Goal: Transaction & Acquisition: Book appointment/travel/reservation

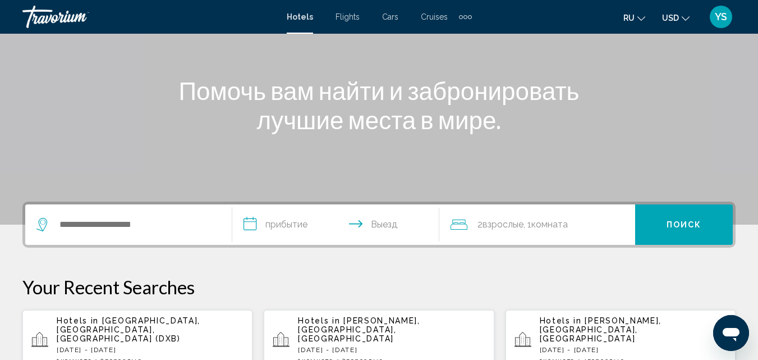
scroll to position [135, 0]
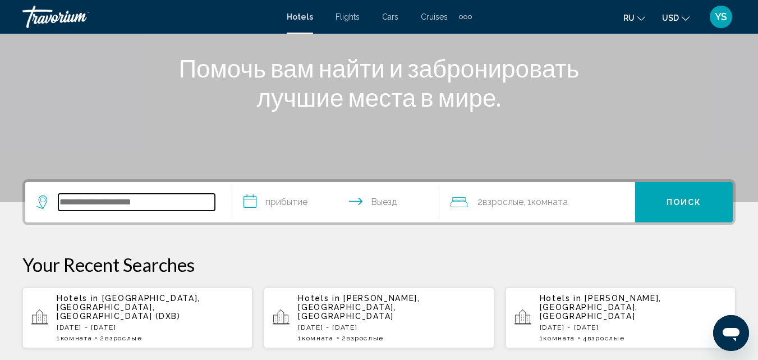
click at [182, 201] on input "Search widget" at bounding box center [136, 202] width 157 height 17
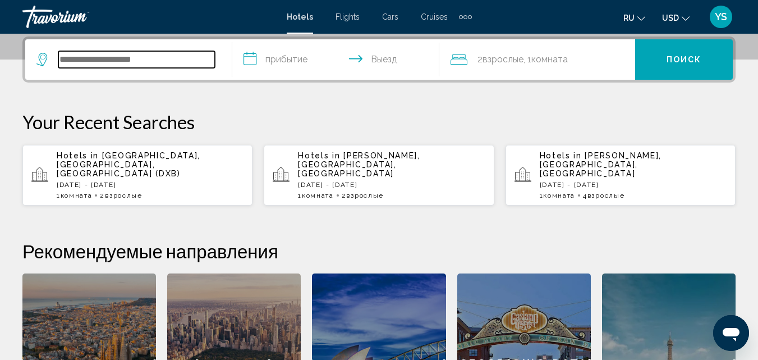
scroll to position [527, 0]
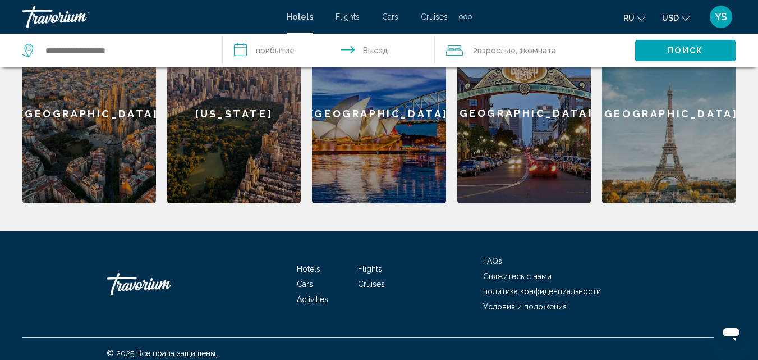
click at [664, 164] on div "[GEOGRAPHIC_DATA]" at bounding box center [669, 114] width 134 height 180
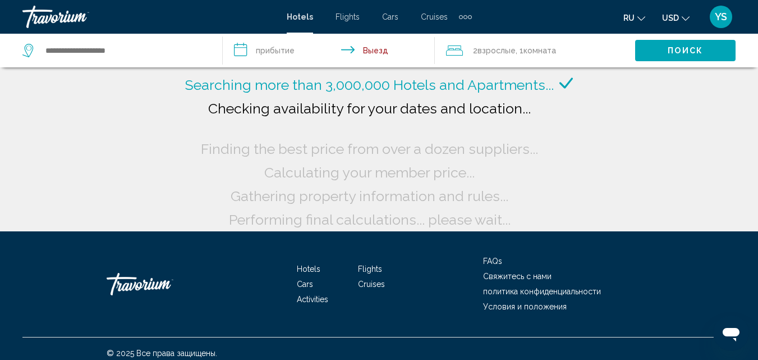
click at [279, 53] on input "**********" at bounding box center [331, 52] width 216 height 37
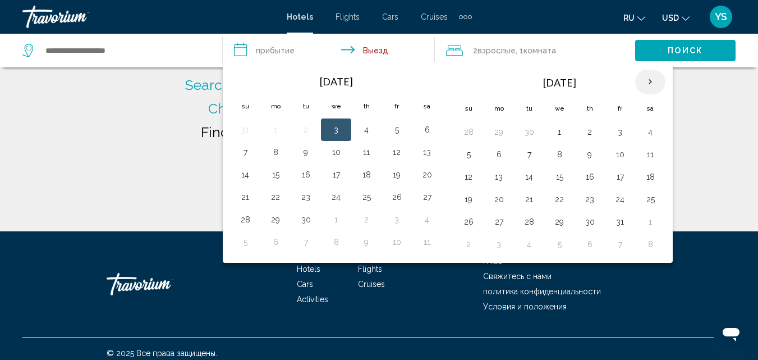
click at [650, 80] on th "Next month" at bounding box center [650, 82] width 30 height 25
click at [426, 224] on button "29" at bounding box center [427, 222] width 18 height 16
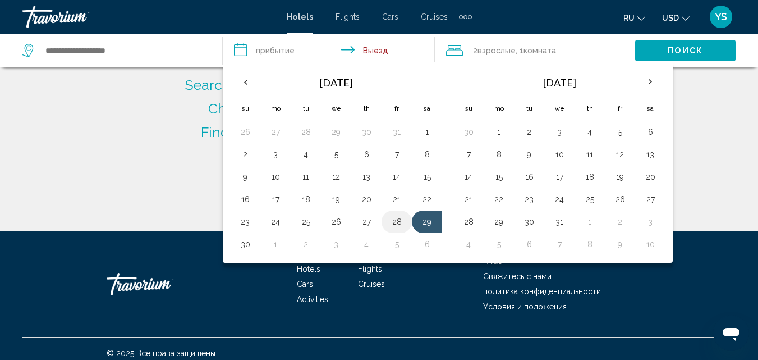
click at [401, 215] on button "28" at bounding box center [397, 222] width 18 height 16
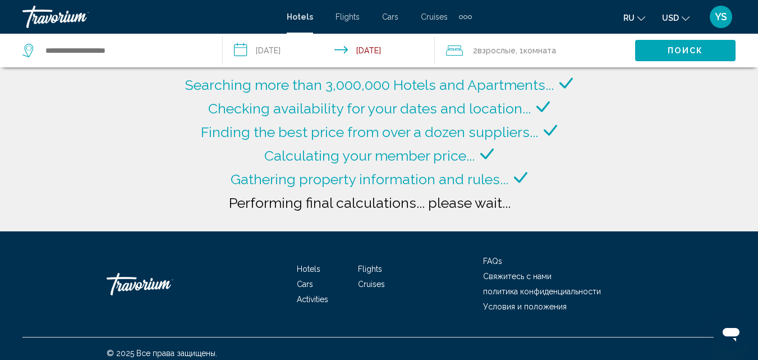
click at [291, 48] on input "**********" at bounding box center [331, 52] width 216 height 37
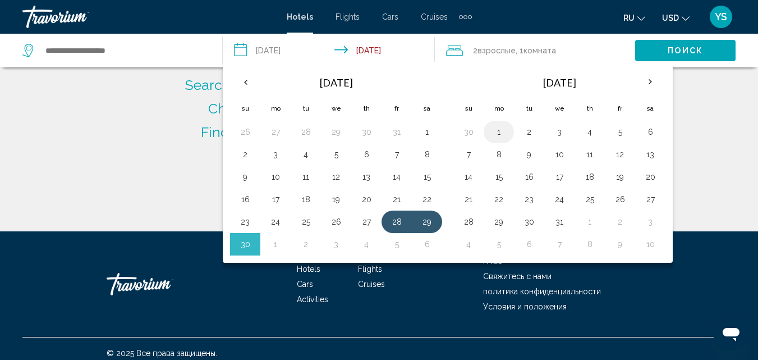
click at [505, 137] on button "1" at bounding box center [499, 132] width 18 height 16
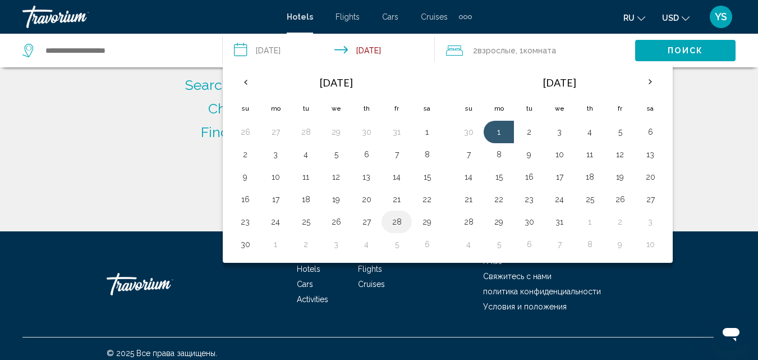
click at [394, 224] on button "28" at bounding box center [397, 222] width 18 height 16
type input "**********"
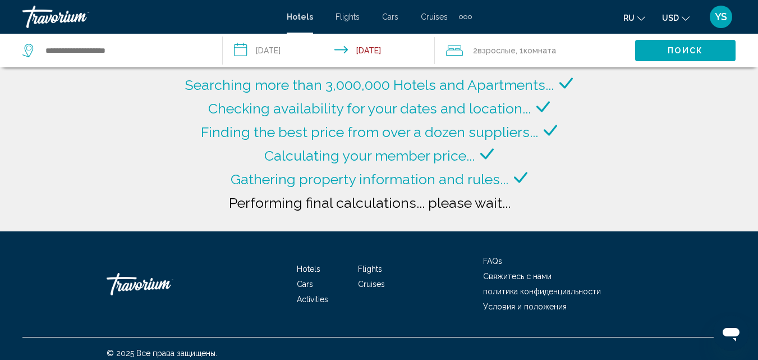
click at [143, 60] on div "Search widget" at bounding box center [116, 51] width 189 height 34
click at [132, 51] on input "Search widget" at bounding box center [124, 50] width 161 height 17
type input "**********"
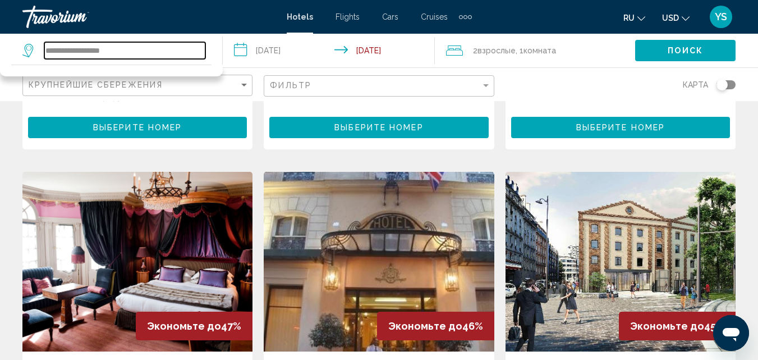
scroll to position [539, 0]
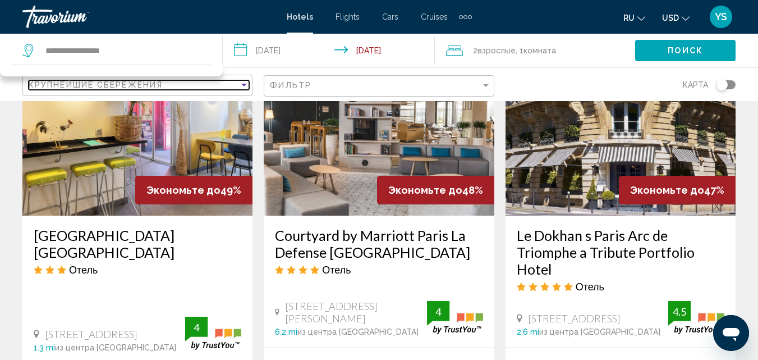
click at [184, 88] on div "Крупнейшие сбережения" at bounding box center [134, 84] width 210 height 9
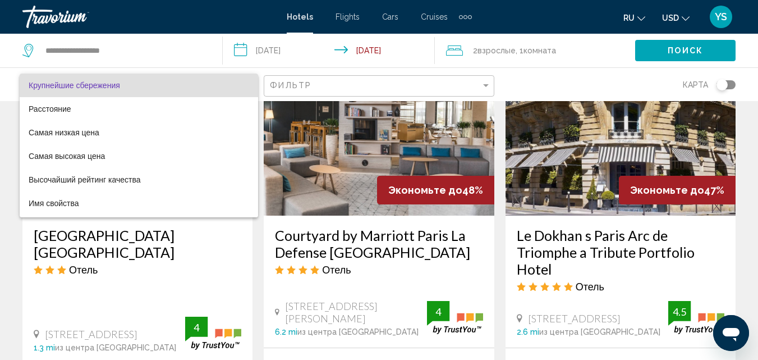
click at [391, 81] on div at bounding box center [379, 180] width 758 height 360
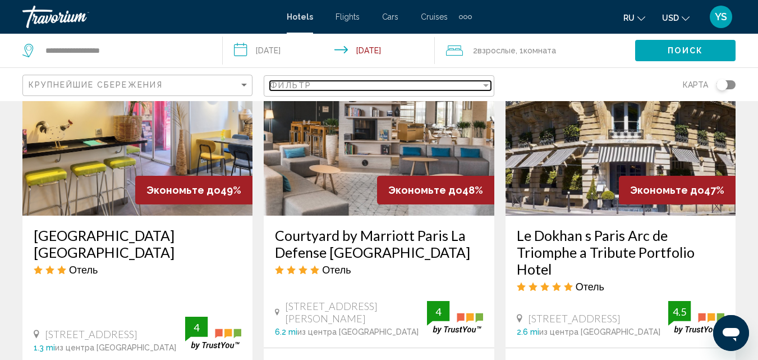
click at [391, 81] on div "Фильтр" at bounding box center [375, 85] width 210 height 9
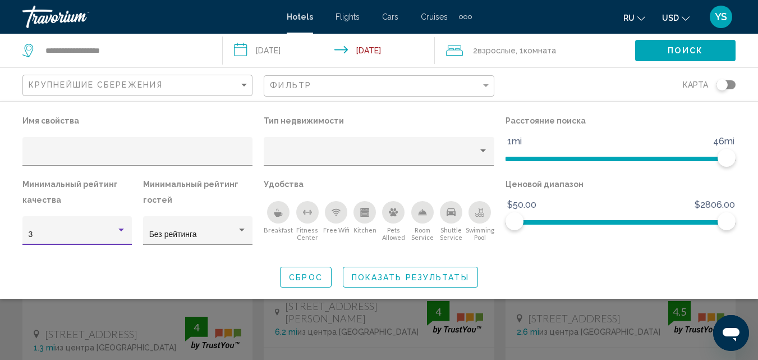
click at [118, 229] on div "Hotel Filters" at bounding box center [121, 229] width 6 height 3
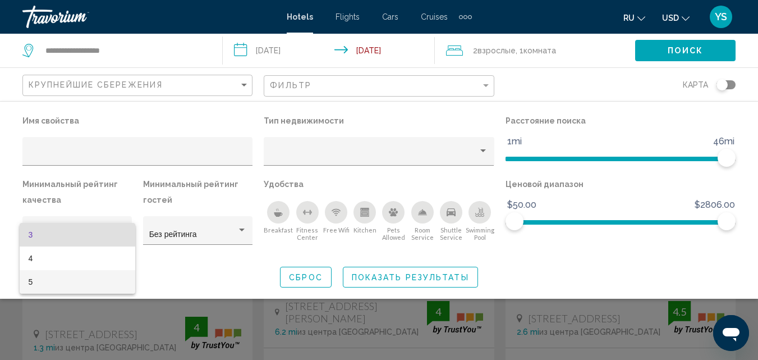
click at [103, 274] on span "5" at bounding box center [78, 282] width 98 height 24
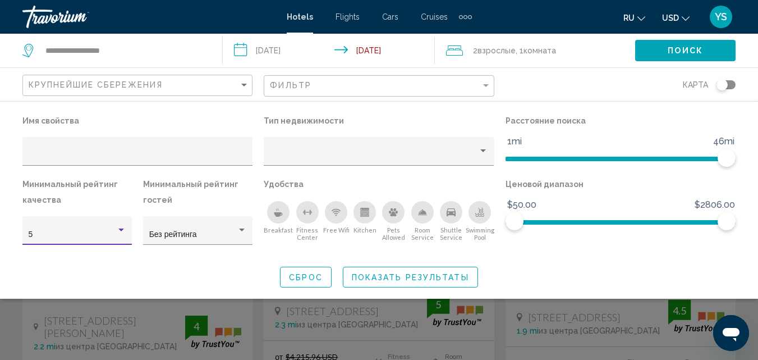
scroll to position [556, 0]
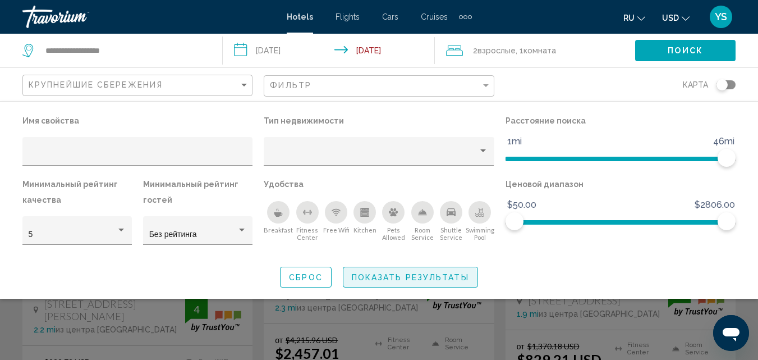
click at [352, 279] on span "Показать результаты" at bounding box center [410, 277] width 117 height 9
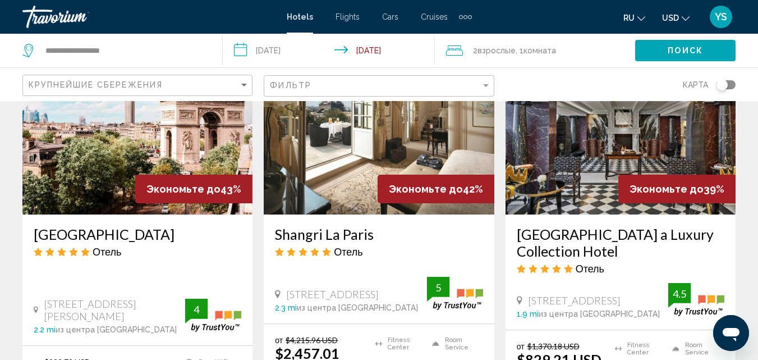
click at [650, 59] on button "Поиск" at bounding box center [685, 50] width 100 height 21
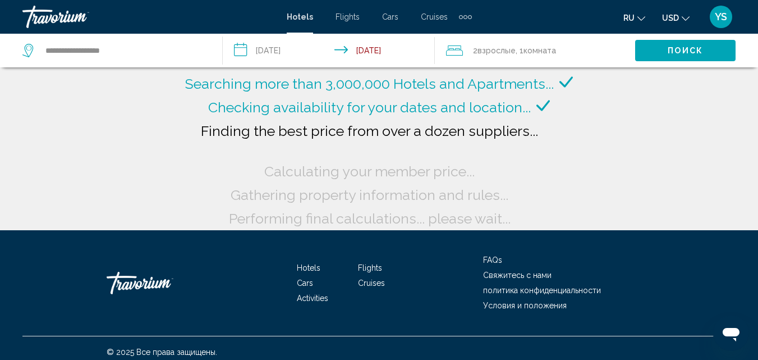
scroll to position [0, 0]
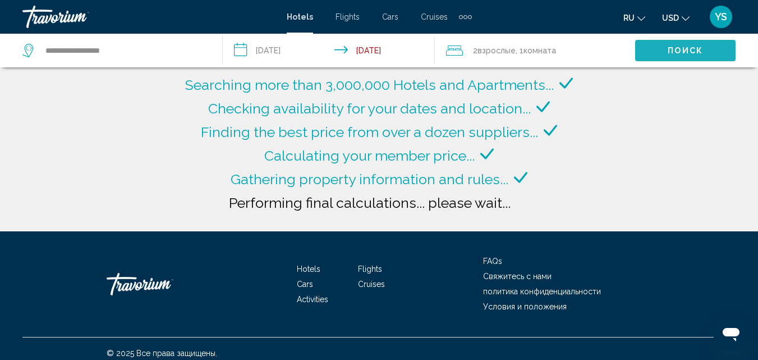
click at [698, 59] on button "Поиск" at bounding box center [685, 50] width 100 height 21
click at [688, 49] on span "Поиск" at bounding box center [685, 51] width 35 height 9
click at [375, 52] on input "**********" at bounding box center [331, 52] width 216 height 37
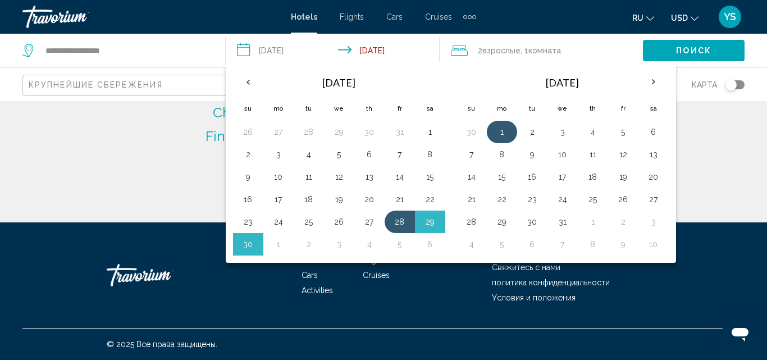
click at [501, 127] on button "1" at bounding box center [502, 132] width 18 height 16
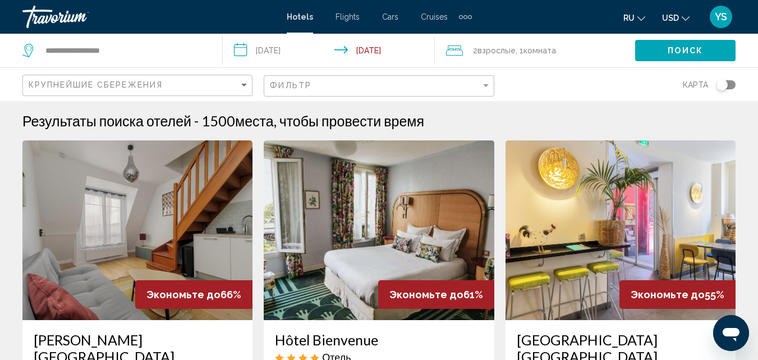
click at [700, 52] on span "Поиск" at bounding box center [685, 51] width 35 height 9
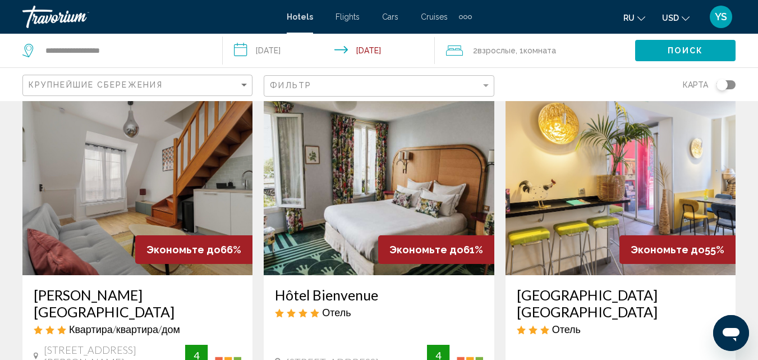
scroll to position [67, 0]
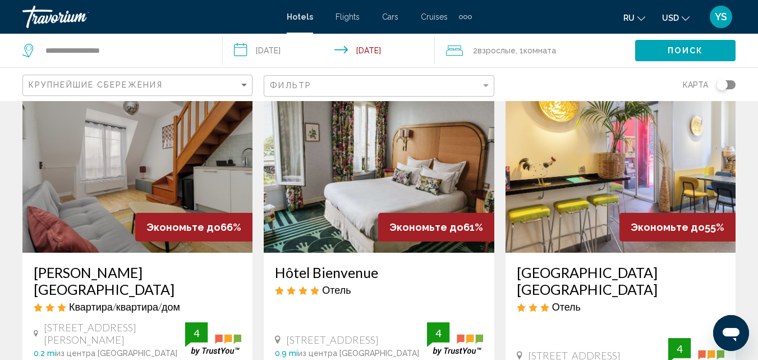
click at [263, 57] on input "**********" at bounding box center [331, 52] width 216 height 37
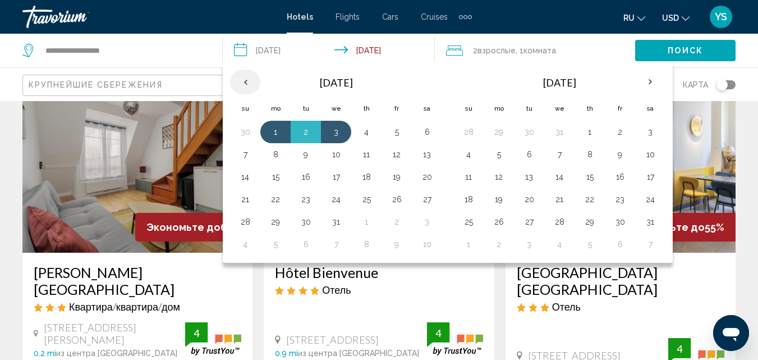
click at [248, 81] on th "Previous month" at bounding box center [245, 82] width 30 height 25
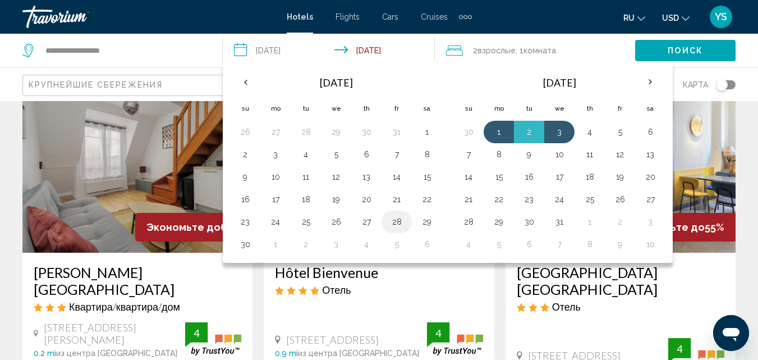
click at [392, 224] on button "28" at bounding box center [397, 222] width 18 height 16
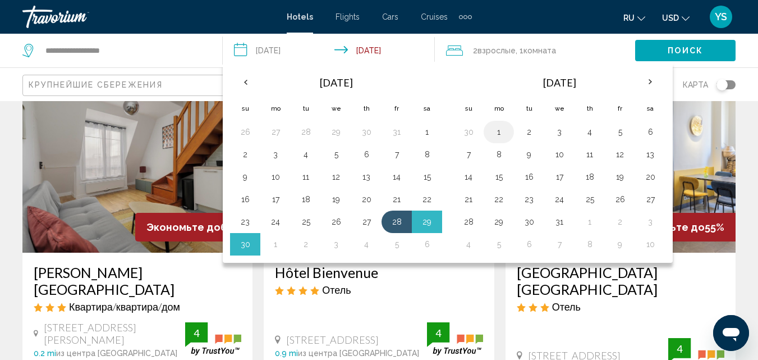
click at [501, 130] on button "1" at bounding box center [499, 132] width 18 height 16
type input "**********"
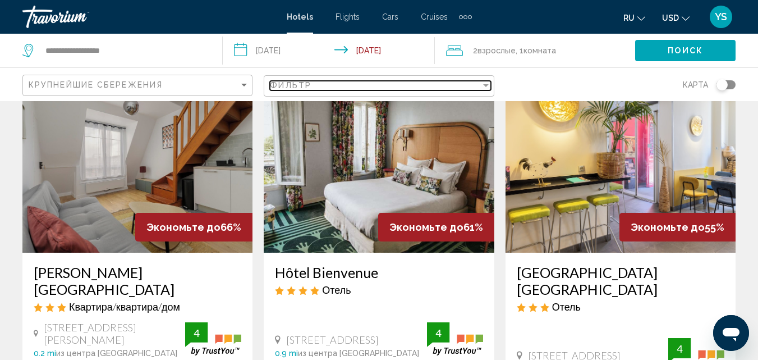
click at [369, 86] on div "Фильтр" at bounding box center [375, 85] width 210 height 9
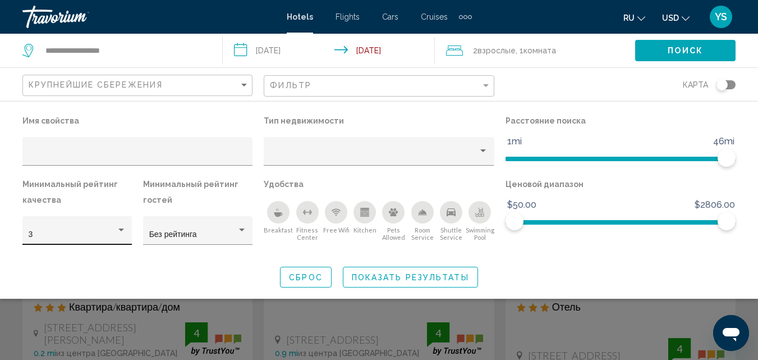
click at [89, 240] on div "3" at bounding box center [78, 233] width 98 height 23
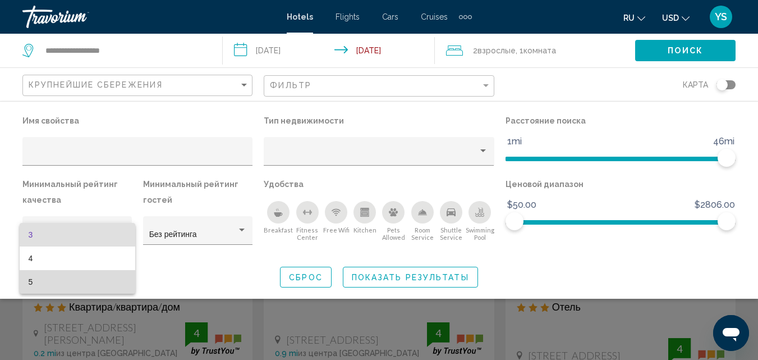
click at [75, 279] on span "5" at bounding box center [78, 282] width 98 height 24
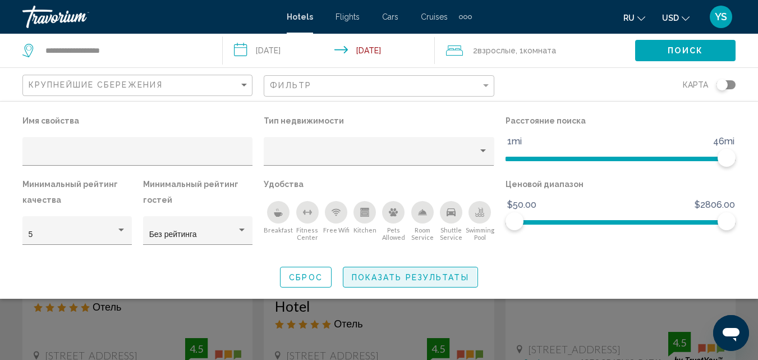
click at [363, 280] on span "Показать результаты" at bounding box center [410, 277] width 117 height 9
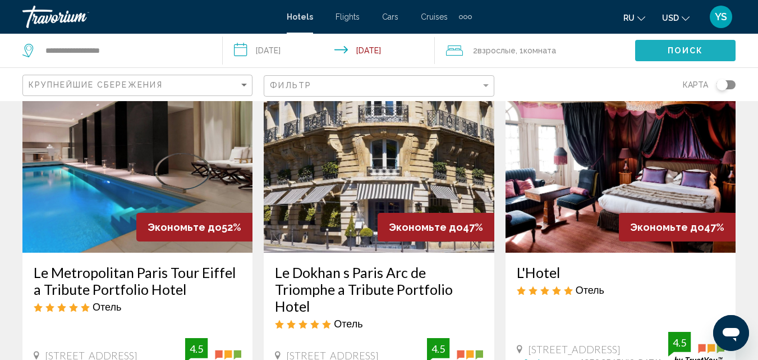
click at [677, 55] on span "Поиск" at bounding box center [685, 51] width 35 height 9
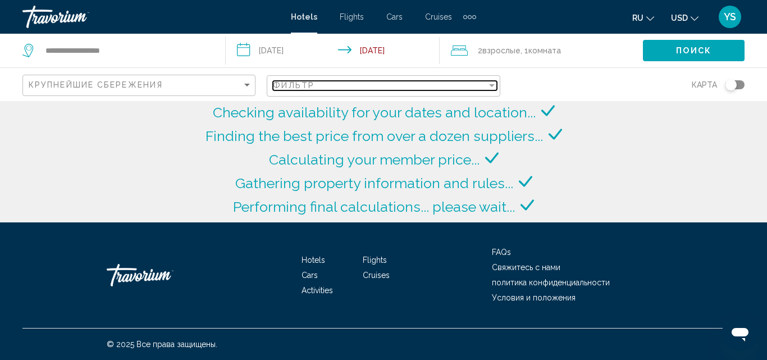
click at [315, 86] on div "Фильтр" at bounding box center [379, 85] width 213 height 9
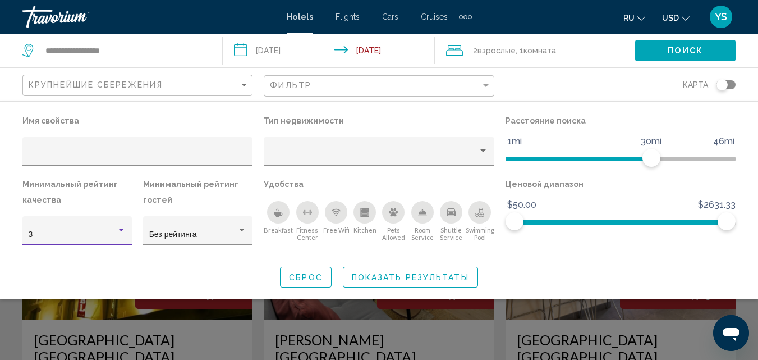
click at [122, 231] on div "Hotel Filters" at bounding box center [121, 229] width 6 height 3
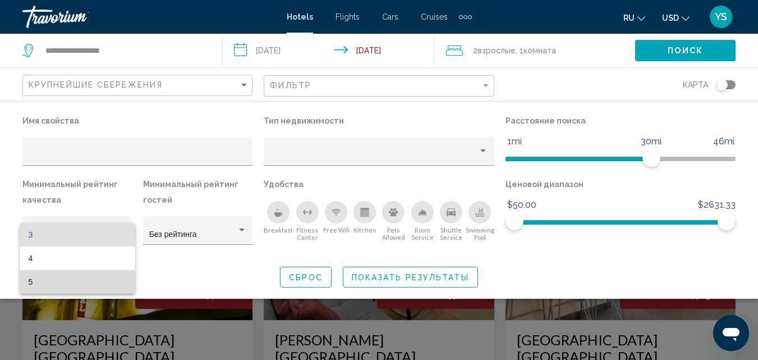
click at [112, 276] on span "5" at bounding box center [78, 282] width 98 height 24
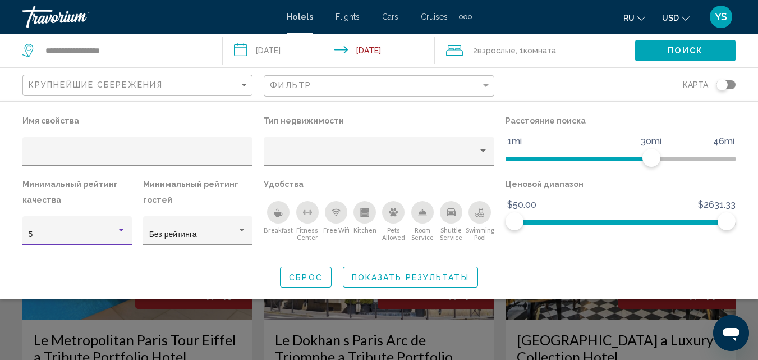
click at [387, 276] on span "Показать результаты" at bounding box center [410, 277] width 117 height 9
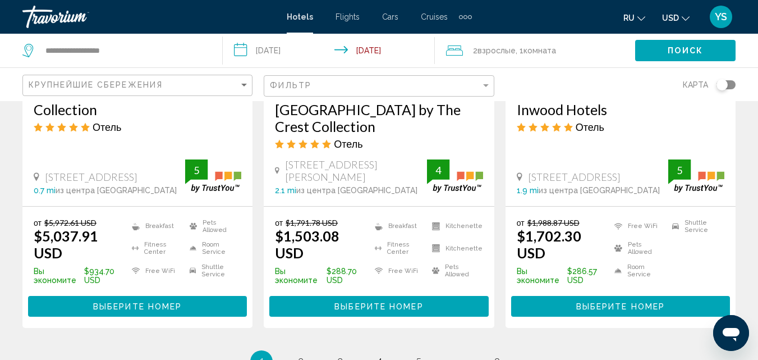
scroll to position [1594, 0]
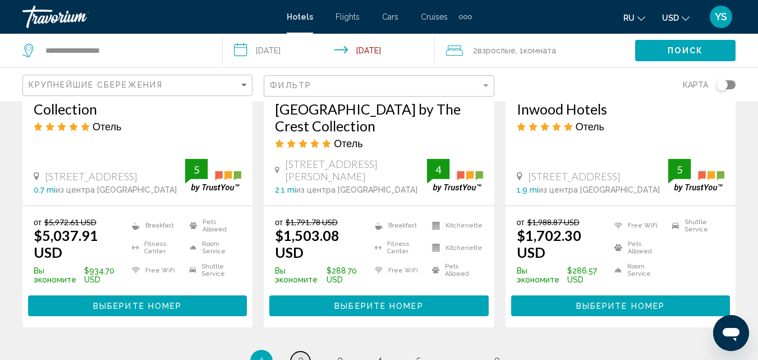
click at [301, 355] on span "2" at bounding box center [301, 361] width 6 height 12
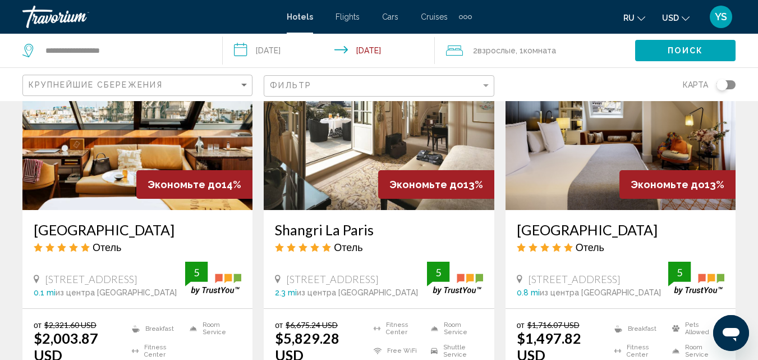
scroll to position [561, 0]
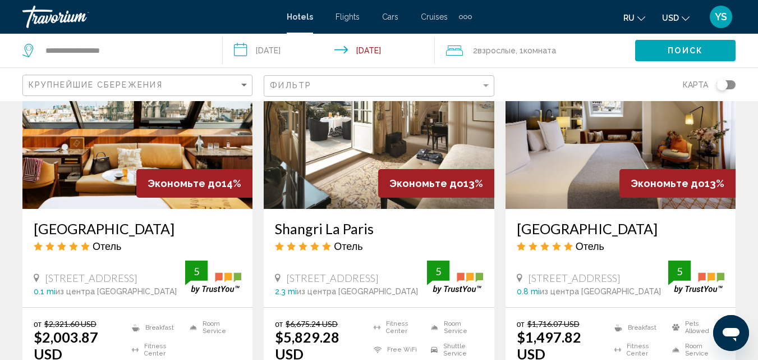
click at [355, 220] on h3 "Shangri La Paris" at bounding box center [379, 228] width 208 height 17
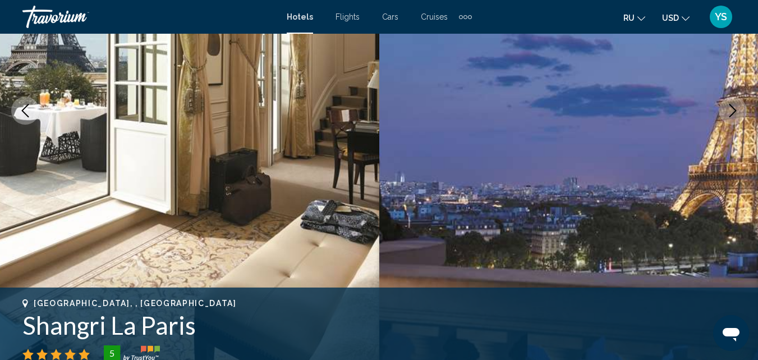
scroll to position [188, 0]
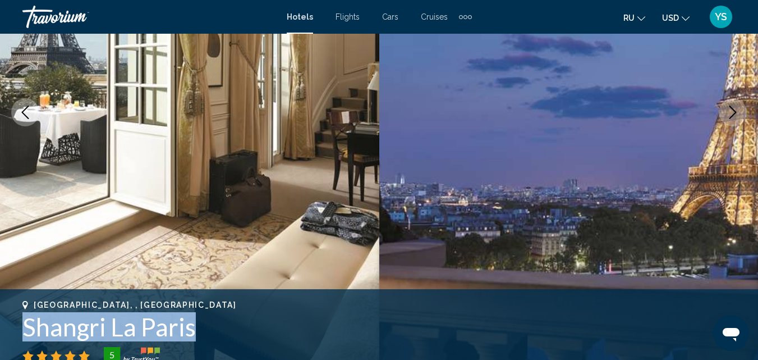
drag, startPoint x: 197, startPoint y: 332, endPoint x: 19, endPoint y: 328, distance: 178.5
click at [19, 328] on div "[GEOGRAPHIC_DATA], , France Shangri La Paris [GEOGRAPHIC_DATA][STREET_ADDRESS]" at bounding box center [379, 333] width 758 height 67
copy h1 "Shangri La Paris"
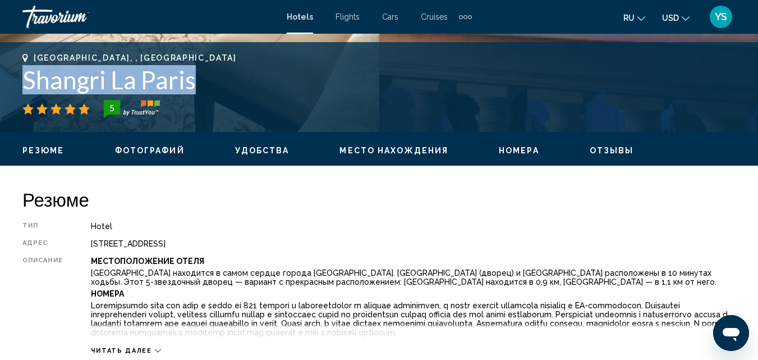
scroll to position [413, 0]
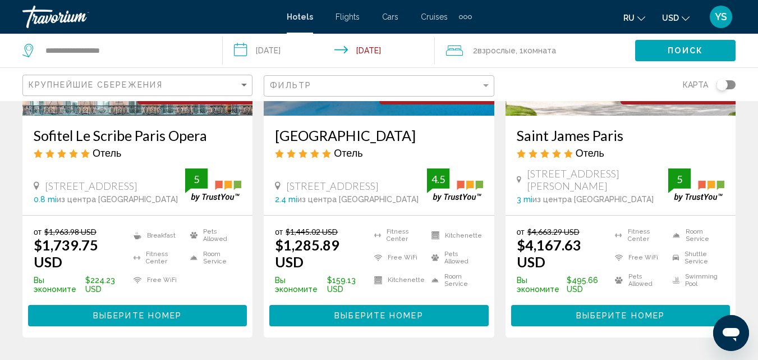
scroll to position [1549, 0]
